Goal: Information Seeking & Learning: Learn about a topic

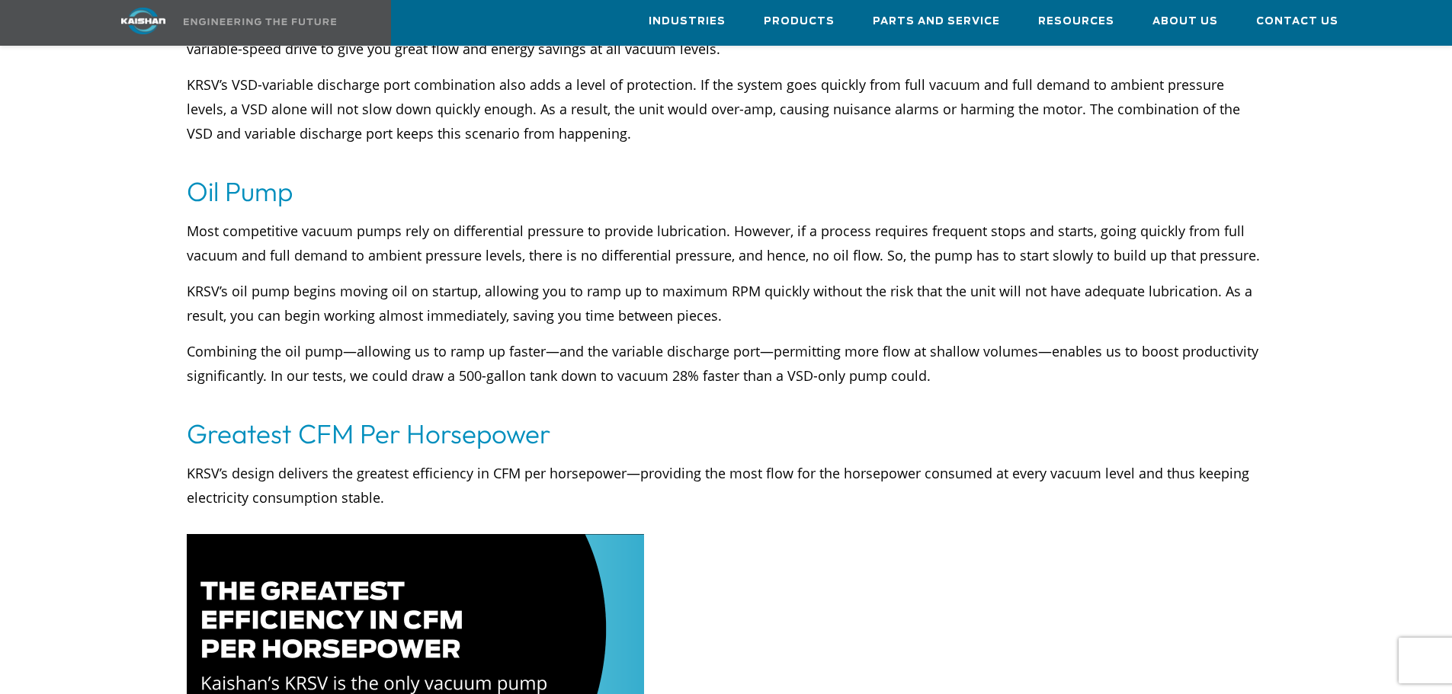
scroll to position [6317, 0]
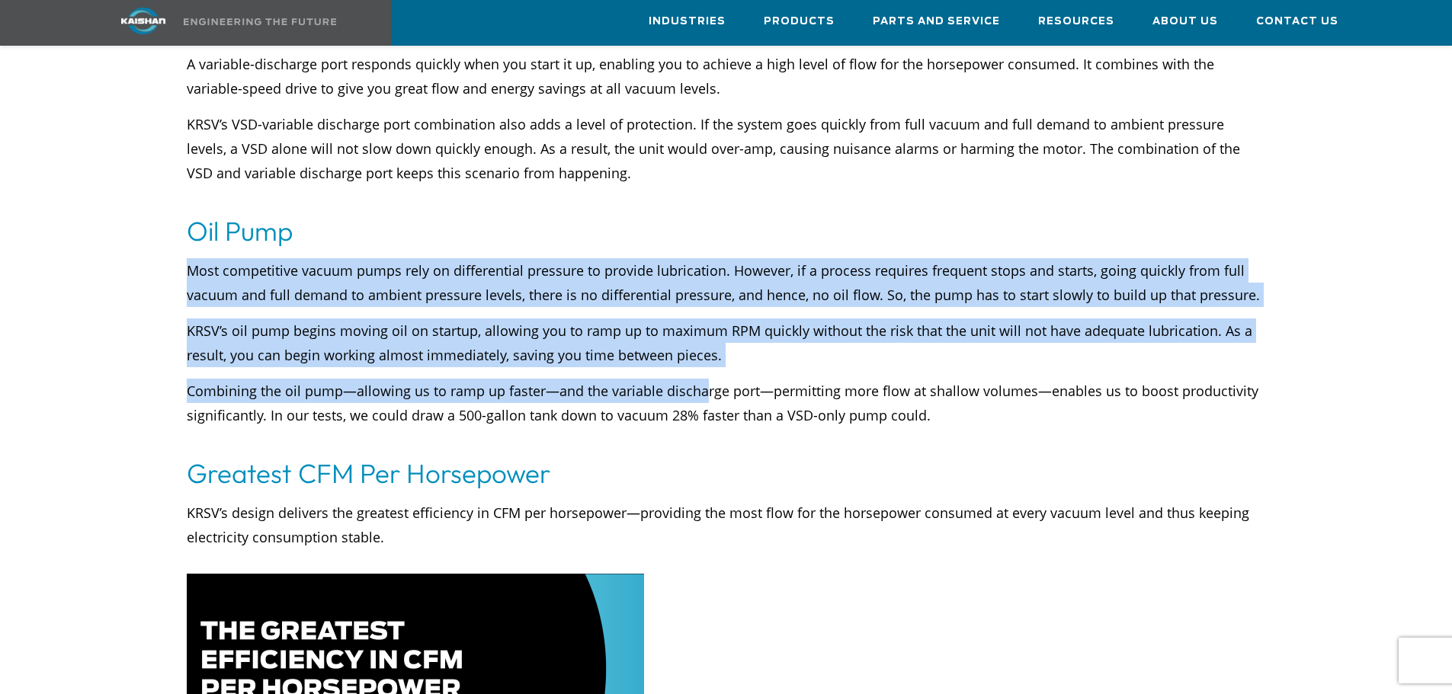
drag, startPoint x: 189, startPoint y: 242, endPoint x: 701, endPoint y: 357, distance: 524.8
click at [701, 357] on div "Most competitive vacuum pumps rely on differential pressure to provide lubricat…" at bounding box center [726, 355] width 1079 height 194
click at [700, 352] on div "Most competitive vacuum pumps rely on differential pressure to provide lubricat…" at bounding box center [726, 355] width 1079 height 194
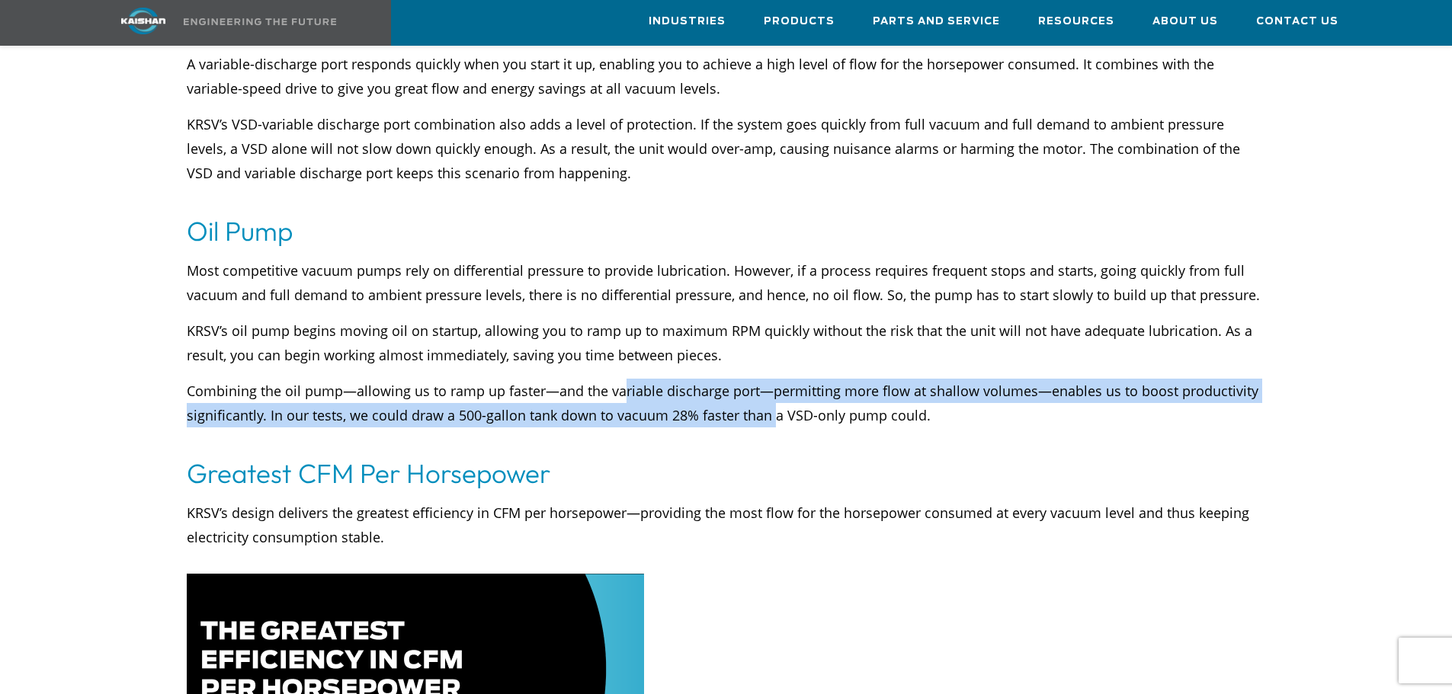
drag, startPoint x: 677, startPoint y: 376, endPoint x: 773, endPoint y: 379, distance: 96.1
click at [773, 381] on p "Combining the oil pump—allowing us to ramp up faster—and the variable discharge…" at bounding box center [726, 415] width 1079 height 73
click at [774, 379] on p "Combining the oil pump—allowing us to ramp up faster—and the variable discharge…" at bounding box center [726, 415] width 1079 height 73
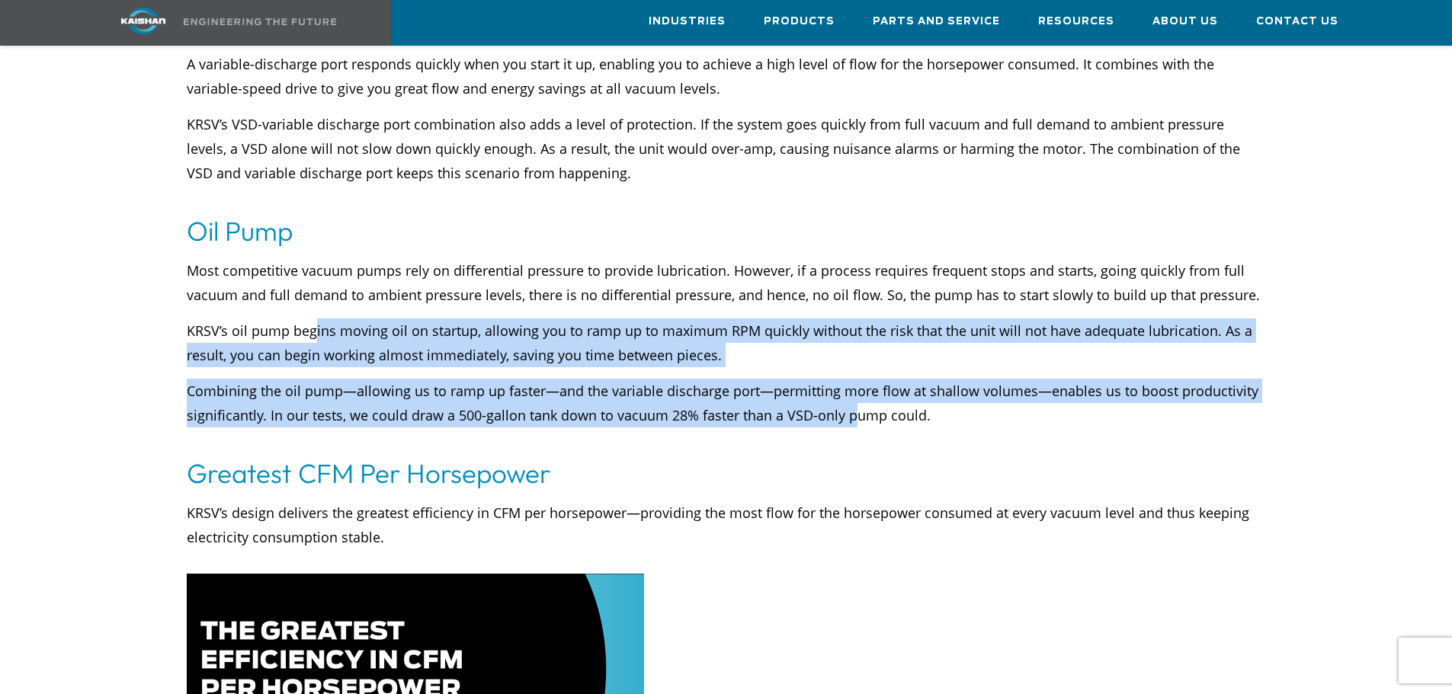
drag, startPoint x: 852, startPoint y: 386, endPoint x: 314, endPoint y: 312, distance: 543.1
click at [314, 312] on div "Most competitive vacuum pumps rely on differential pressure to provide lubricat…" at bounding box center [726, 355] width 1079 height 194
click at [312, 319] on p "KRSV’s oil pump begins moving oil on startup, allowing you to ramp up to maximu…" at bounding box center [726, 343] width 1079 height 49
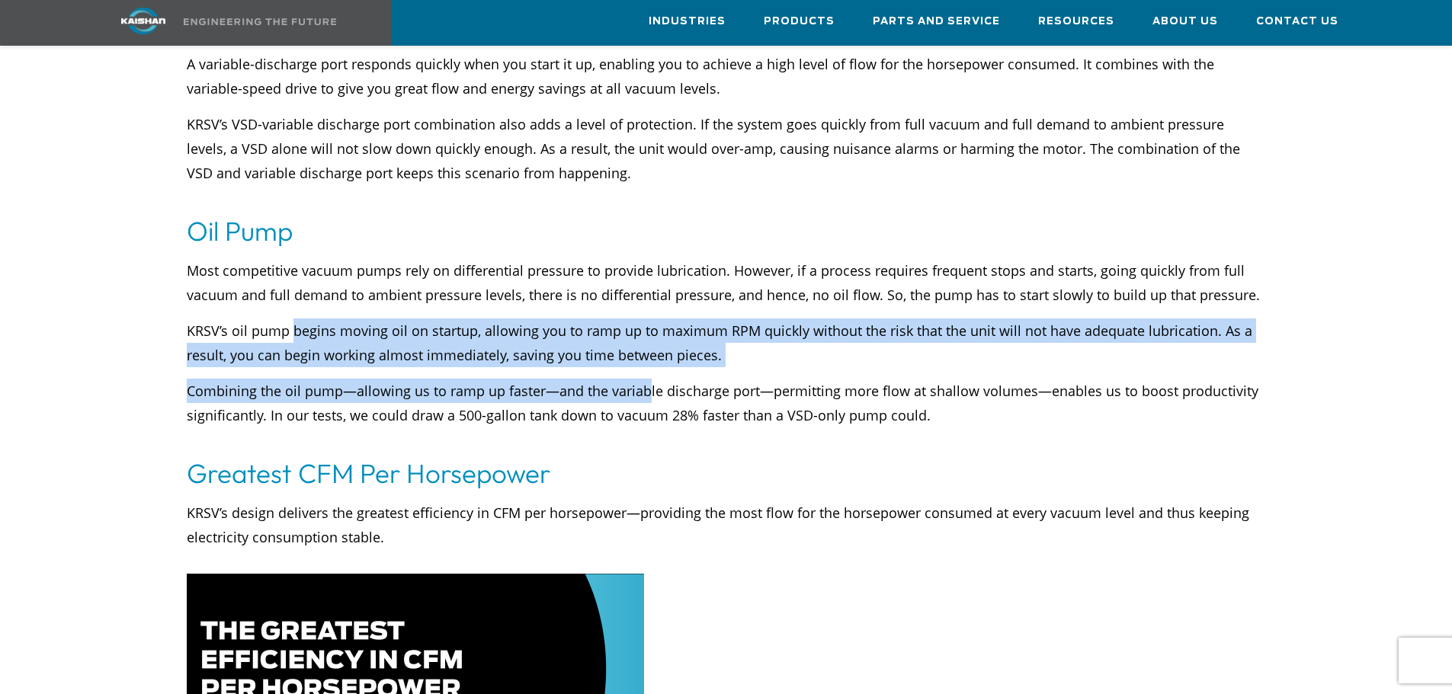
drag, startPoint x: 295, startPoint y: 309, endPoint x: 643, endPoint y: 348, distance: 350.5
click at [643, 348] on div "Most competitive vacuum pumps rely on differential pressure to provide lubricat…" at bounding box center [726, 355] width 1079 height 194
click at [643, 349] on div "Most competitive vacuum pumps rely on differential pressure to provide lubricat…" at bounding box center [726, 355] width 1079 height 194
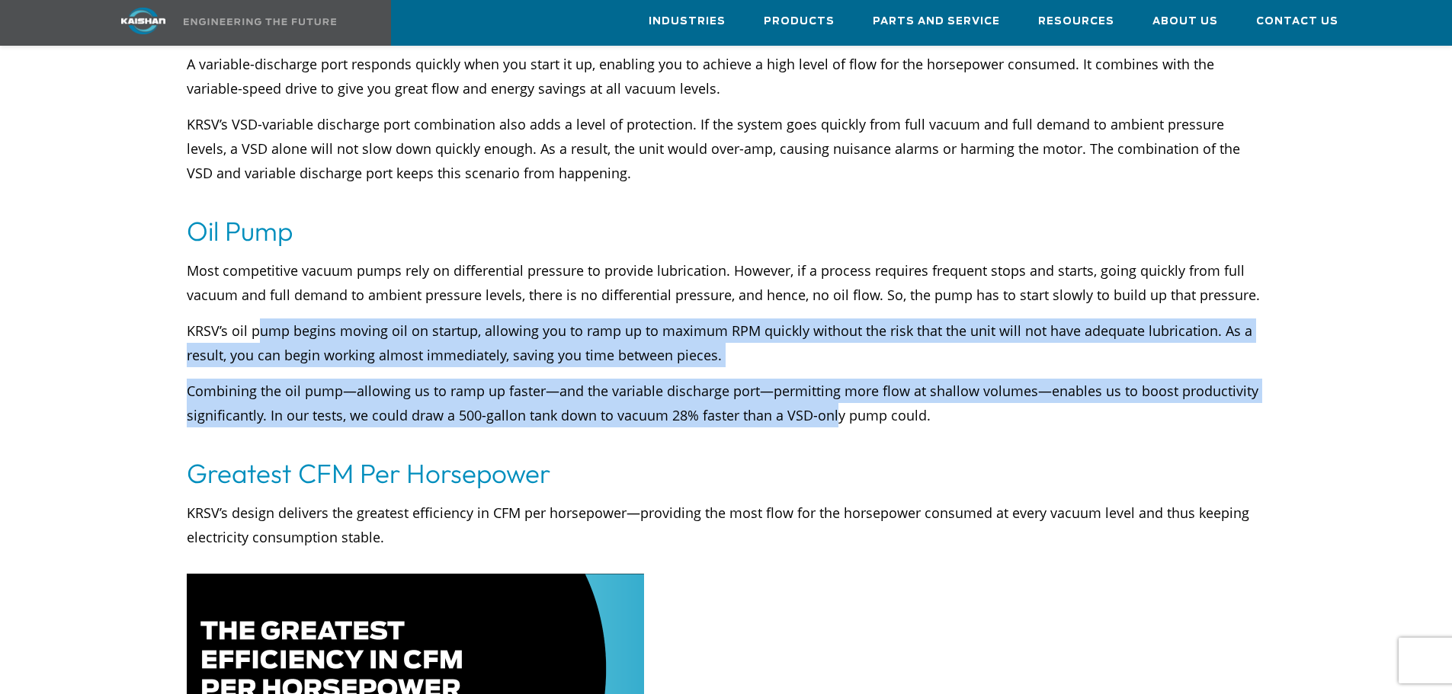
drag, startPoint x: 833, startPoint y: 382, endPoint x: 261, endPoint y: 310, distance: 576.7
click at [261, 310] on div "Most competitive vacuum pumps rely on differential pressure to provide lubricat…" at bounding box center [726, 355] width 1079 height 194
click at [261, 319] on p "KRSV’s oil pump begins moving oil on startup, allowing you to ramp up to maximu…" at bounding box center [726, 343] width 1079 height 49
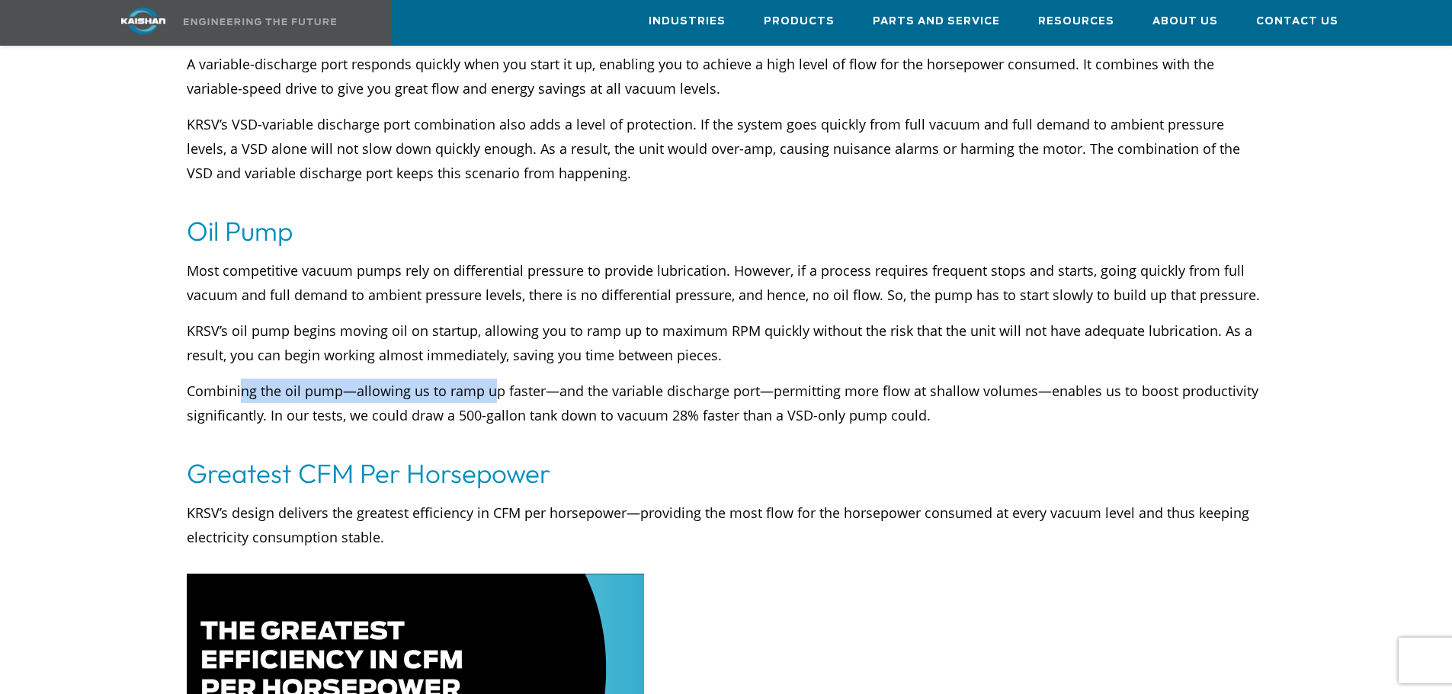
drag, startPoint x: 241, startPoint y: 357, endPoint x: 488, endPoint y: 369, distance: 248.0
click at [488, 379] on p "Combining the oil pump—allowing us to ramp up faster—and the variable discharge…" at bounding box center [726, 415] width 1079 height 73
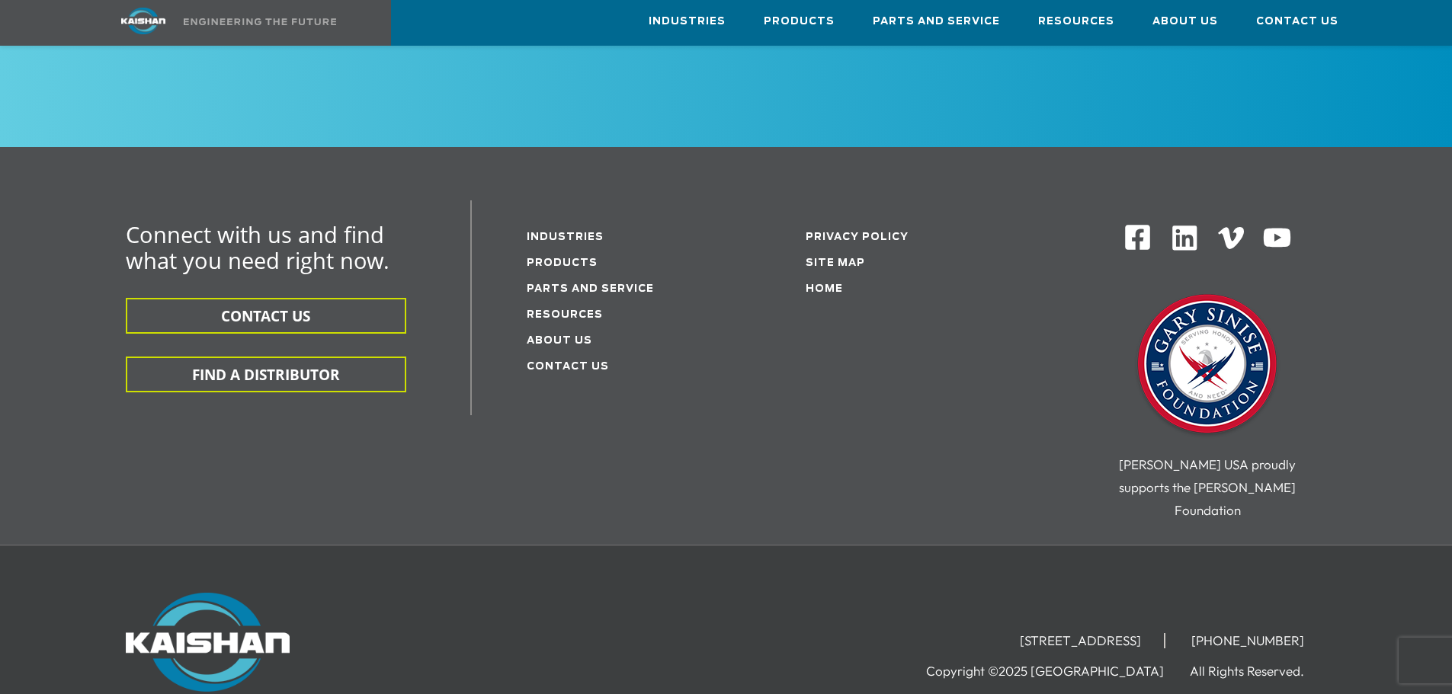
scroll to position [8146, 0]
